Goal: Transaction & Acquisition: Book appointment/travel/reservation

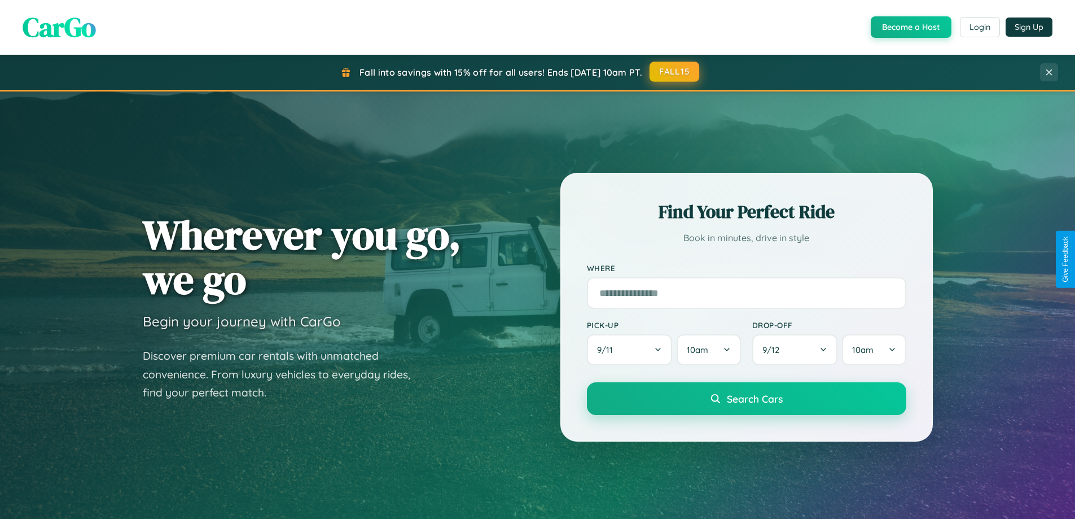
click at [675, 72] on button "FALL15" at bounding box center [674, 72] width 50 height 20
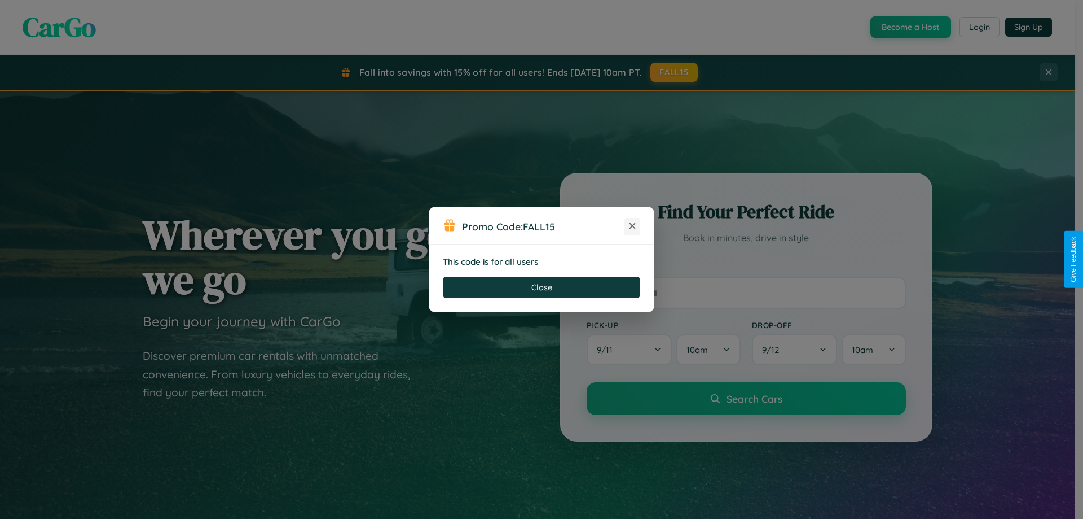
click at [633, 226] on icon at bounding box center [632, 225] width 11 height 11
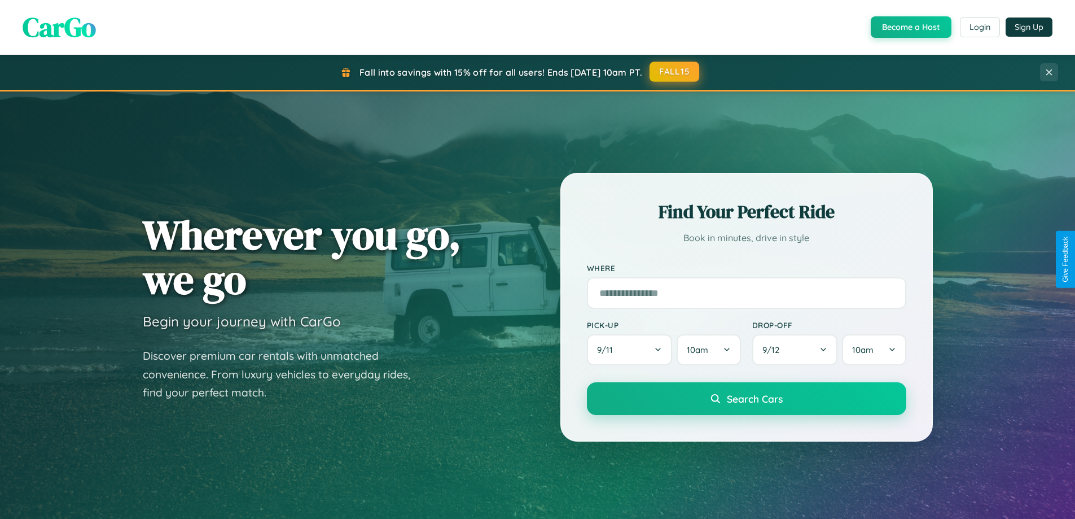
click at [675, 72] on button "FALL15" at bounding box center [674, 72] width 50 height 20
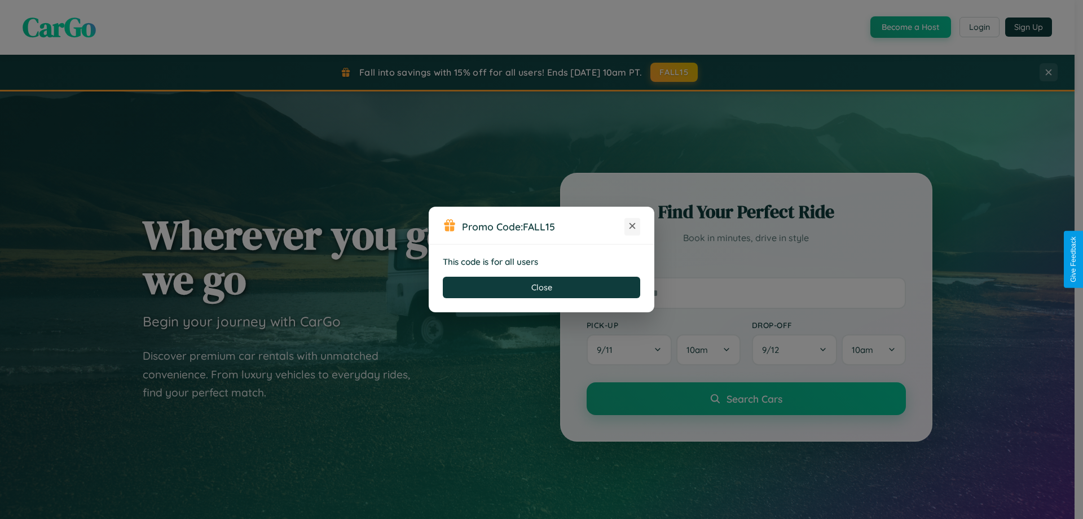
click at [633, 226] on icon at bounding box center [632, 225] width 11 height 11
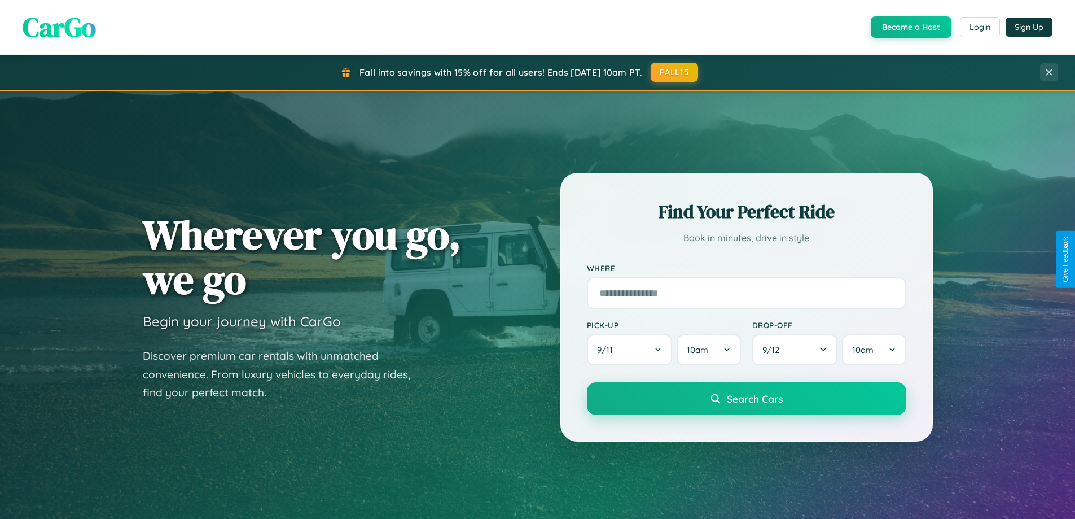
scroll to position [486, 0]
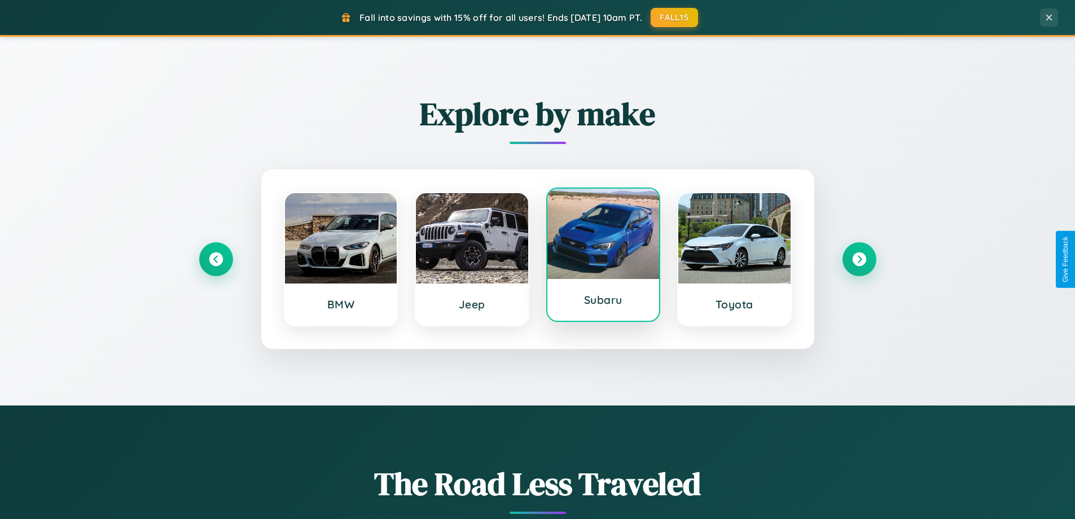
click at [603, 254] on div at bounding box center [603, 233] width 112 height 90
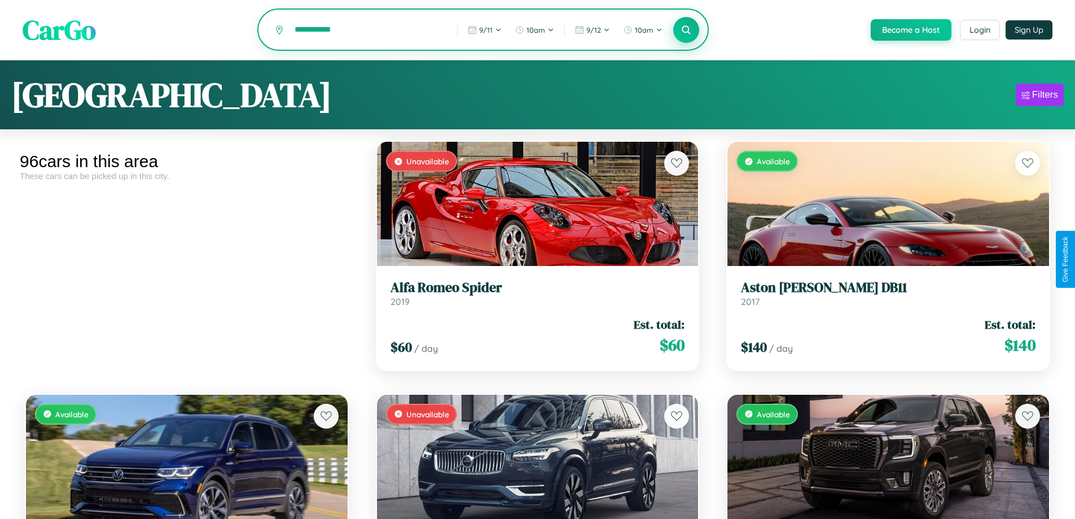
type input "**********"
click at [686, 30] on icon at bounding box center [686, 29] width 11 height 11
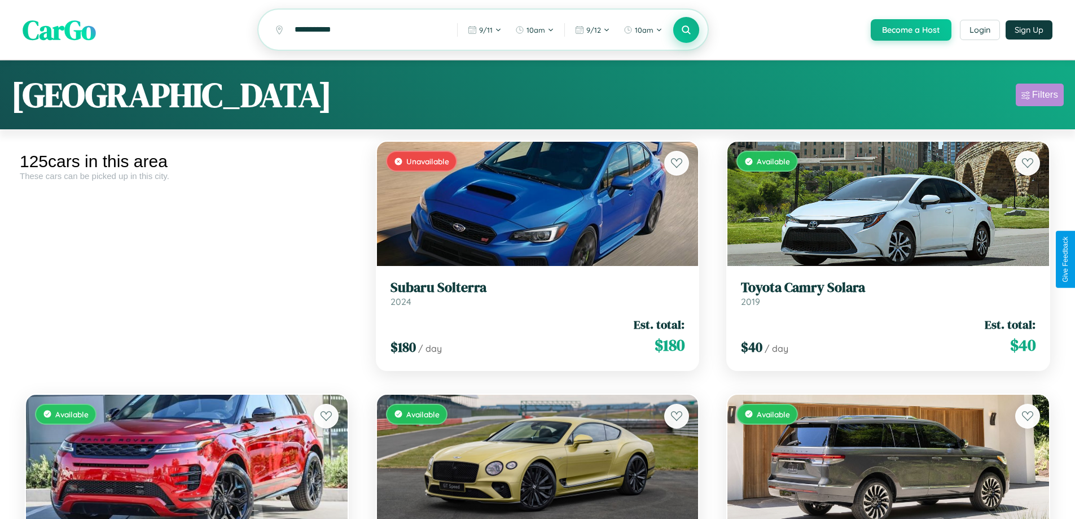
click at [1039, 96] on div "Filters" at bounding box center [1045, 94] width 26 height 11
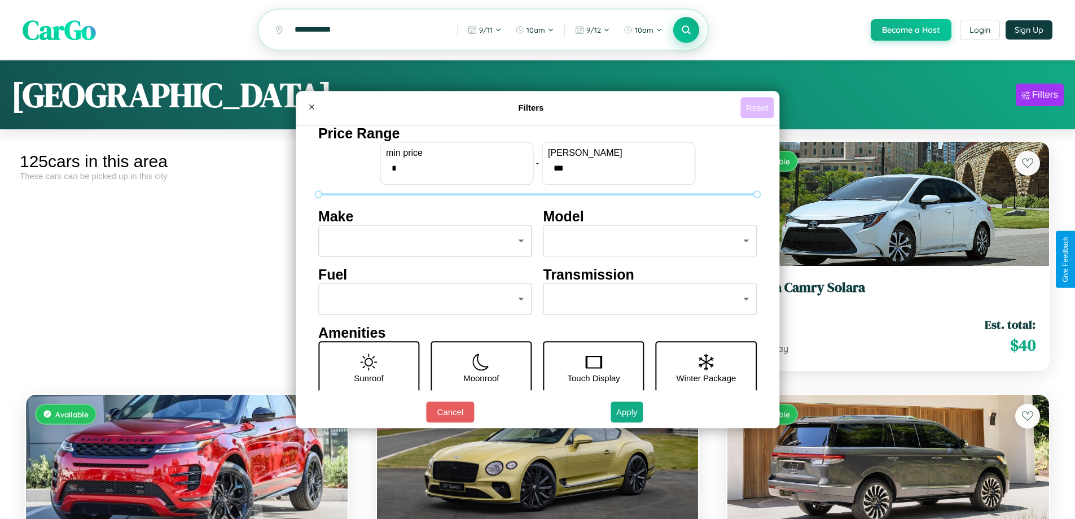
click at [758, 107] on button "Reset" at bounding box center [756, 107] width 33 height 21
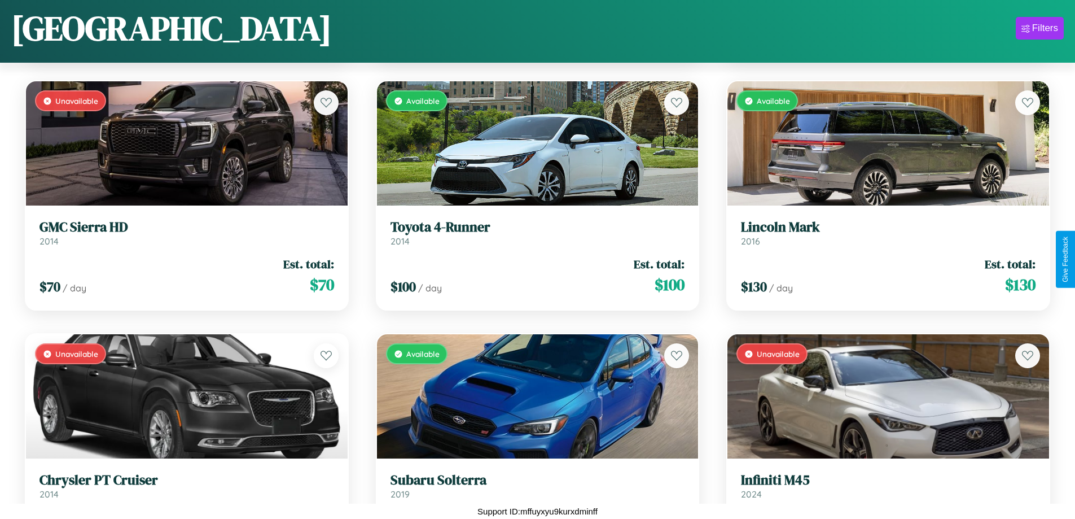
scroll to position [3949, 0]
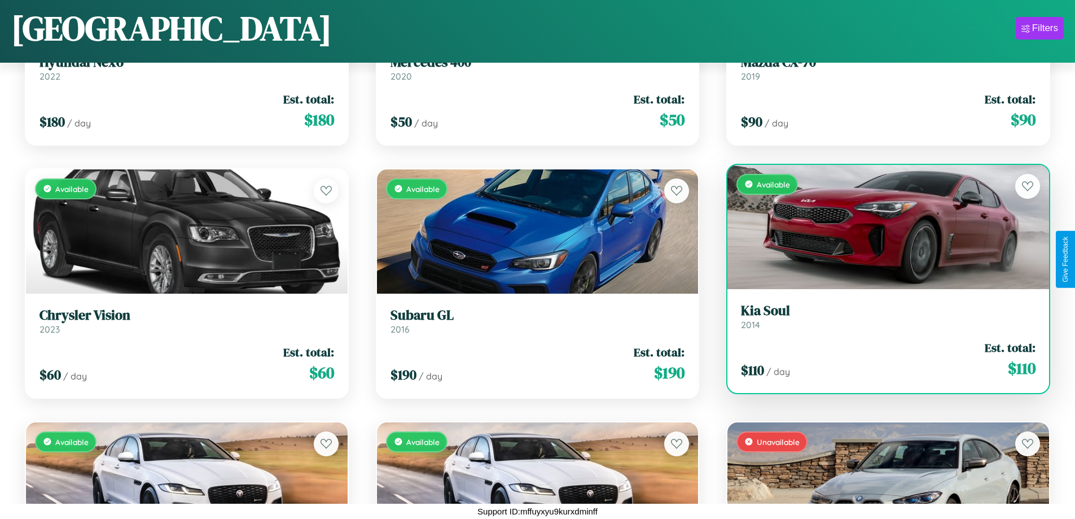
click at [881, 319] on link "Kia Soul 2014" at bounding box center [888, 316] width 295 height 28
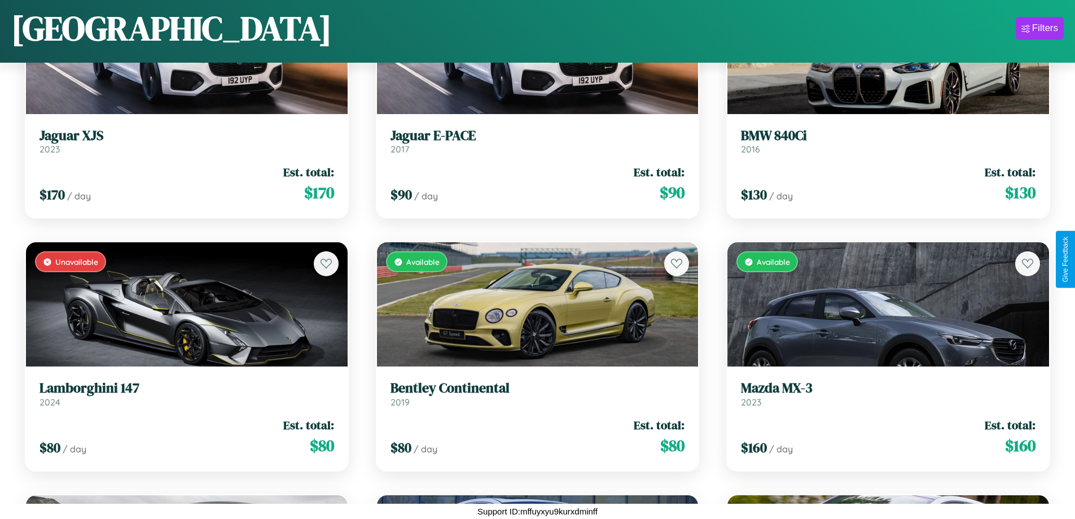
scroll to position [4454, 0]
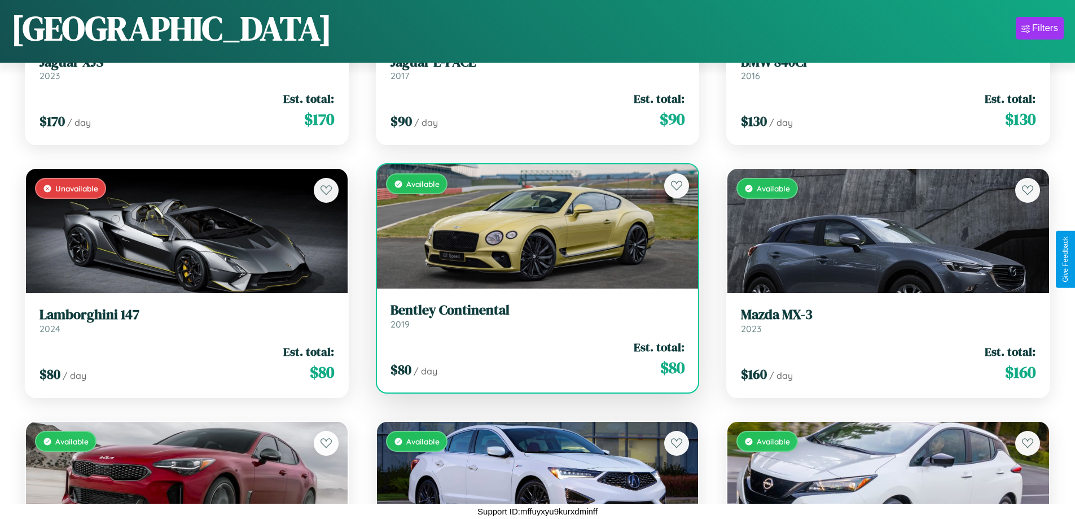
click at [533, 315] on h3 "Bentley Continental" at bounding box center [537, 310] width 295 height 16
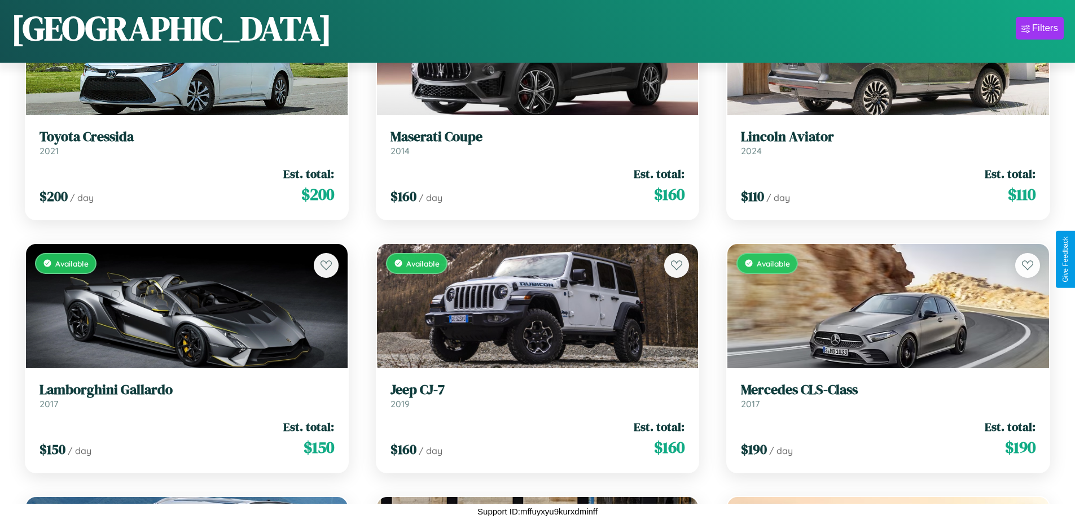
scroll to position [5717, 0]
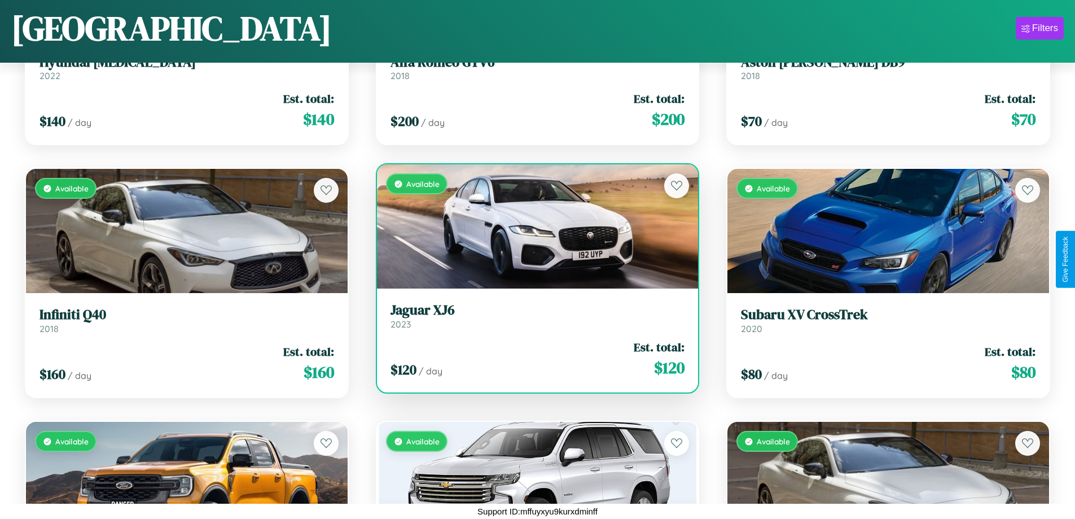
click at [533, 315] on h3 "Jaguar XJ6" at bounding box center [537, 310] width 295 height 16
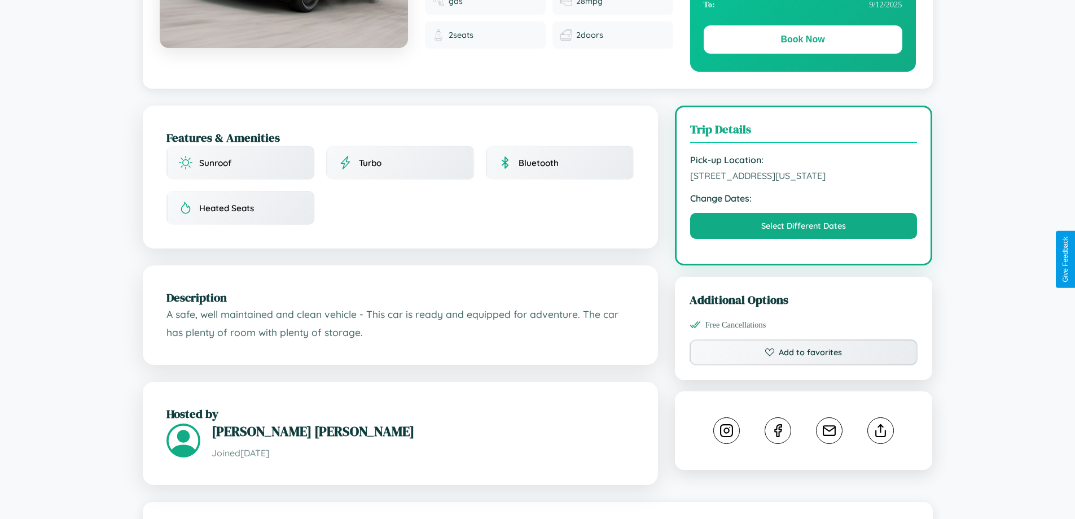
scroll to position [643, 0]
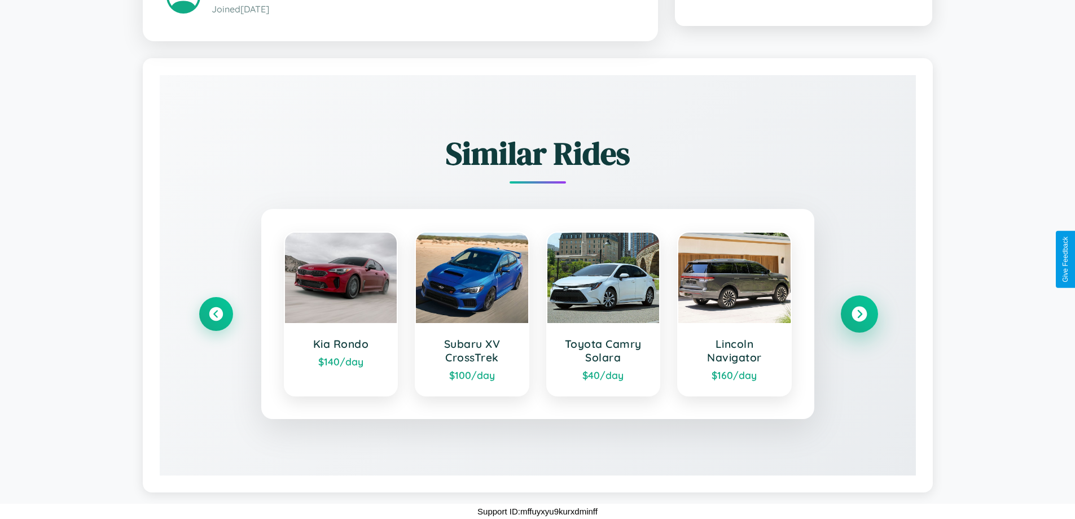
click at [859, 314] on icon at bounding box center [858, 313] width 15 height 15
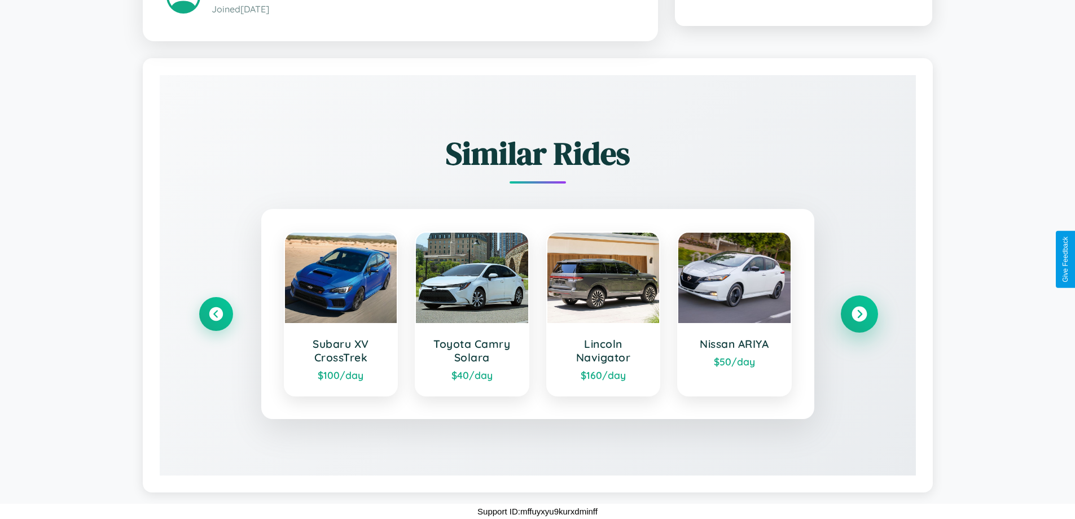
click at [859, 314] on icon at bounding box center [858, 313] width 15 height 15
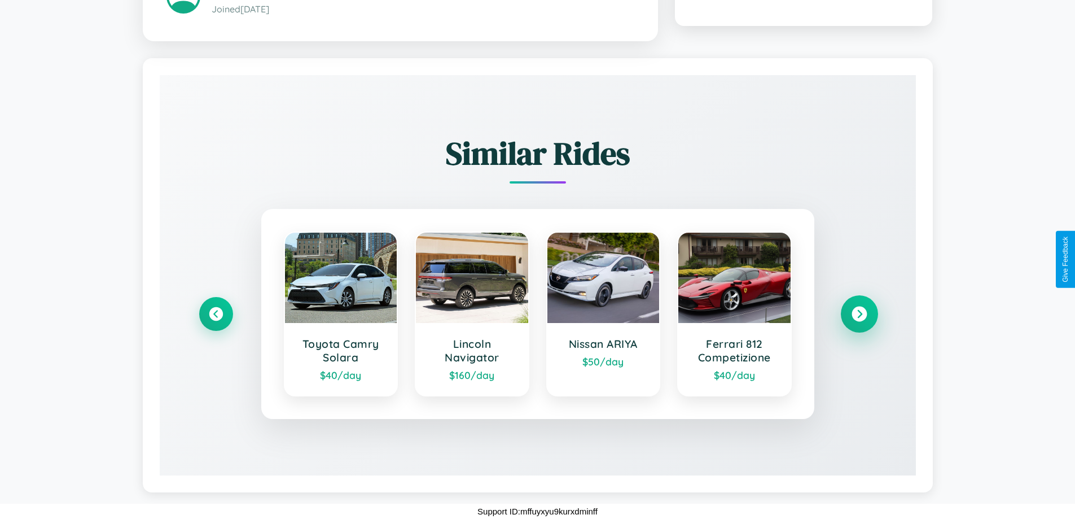
click at [859, 314] on icon at bounding box center [858, 313] width 15 height 15
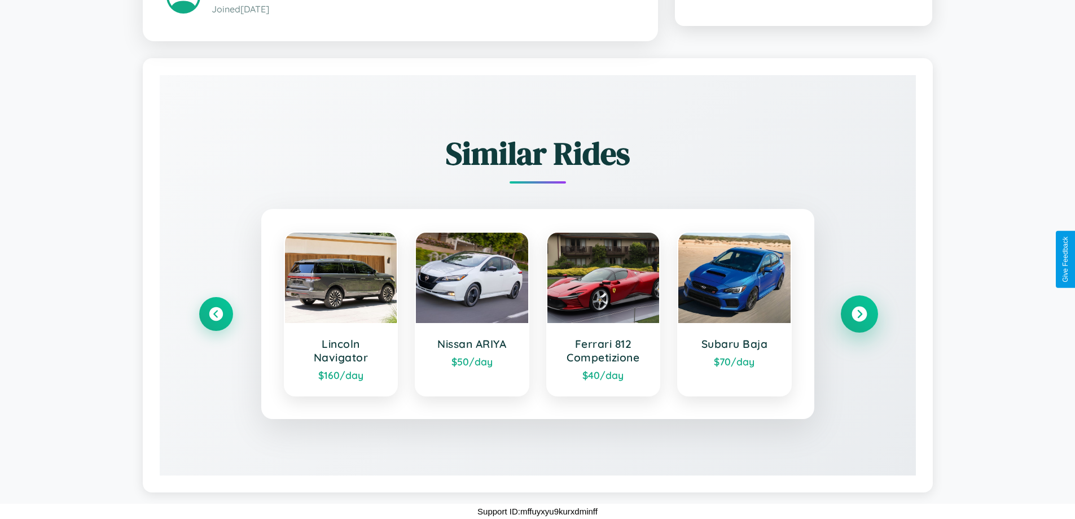
click at [859, 314] on icon at bounding box center [858, 313] width 15 height 15
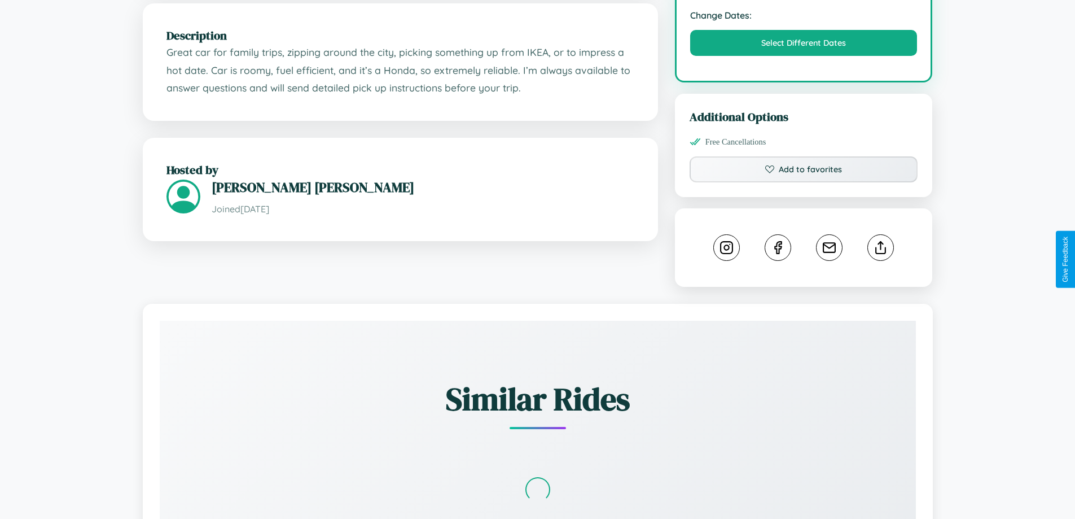
scroll to position [382, 0]
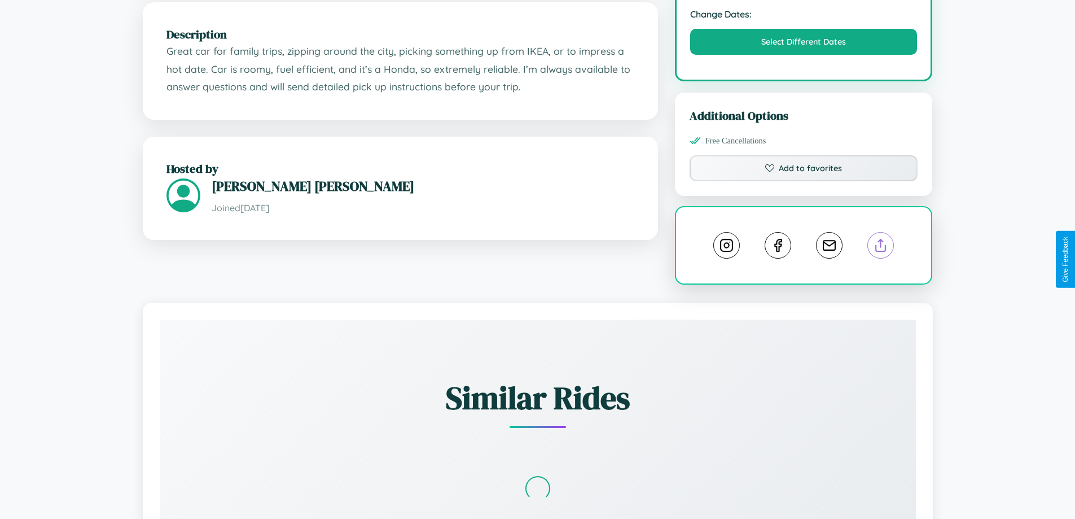
click at [881, 247] on line at bounding box center [881, 243] width 0 height 8
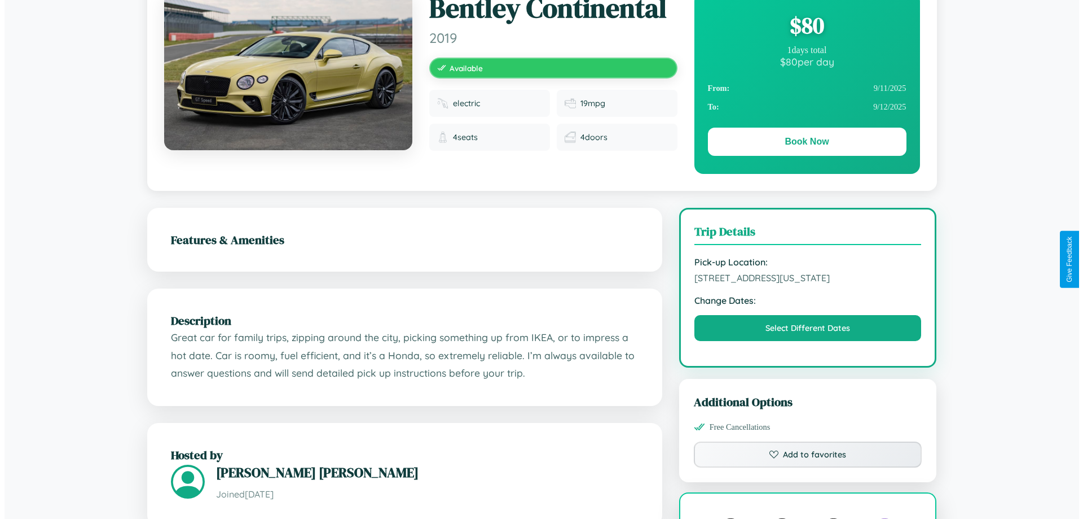
scroll to position [0, 0]
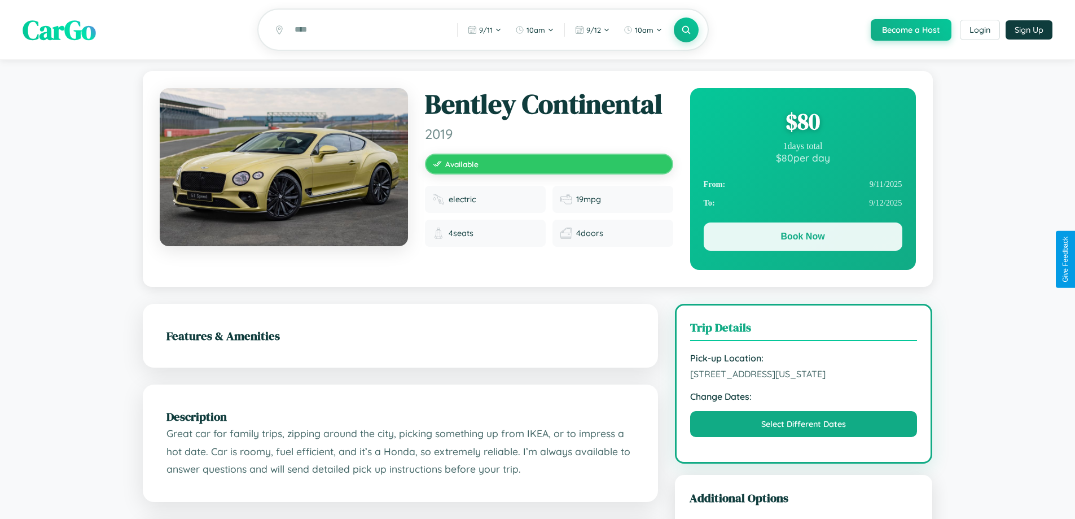
click at [802, 238] on button "Book Now" at bounding box center [803, 236] width 199 height 28
